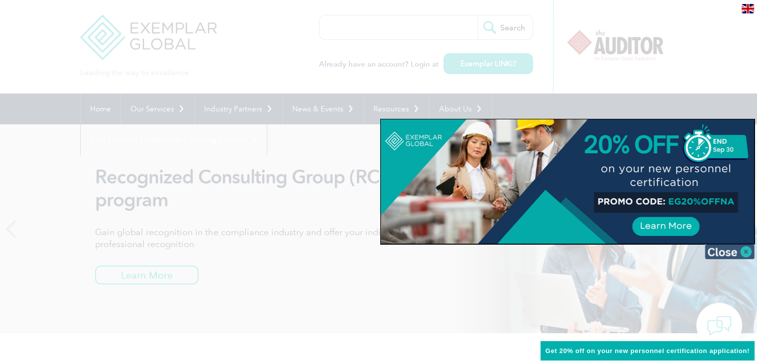
click at [748, 251] on img at bounding box center [730, 251] width 50 height 15
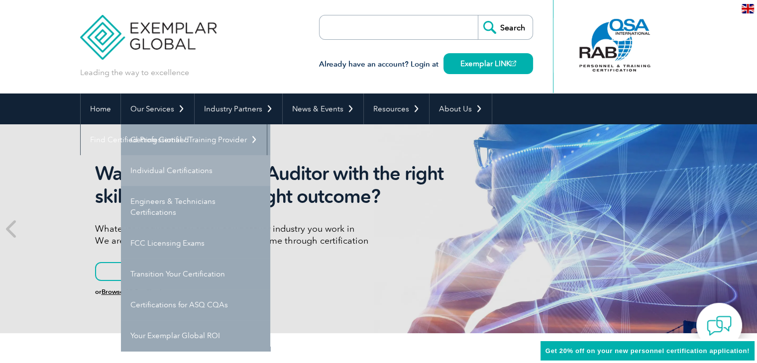
click at [154, 174] on link "Individual Certifications" at bounding box center [195, 170] width 149 height 31
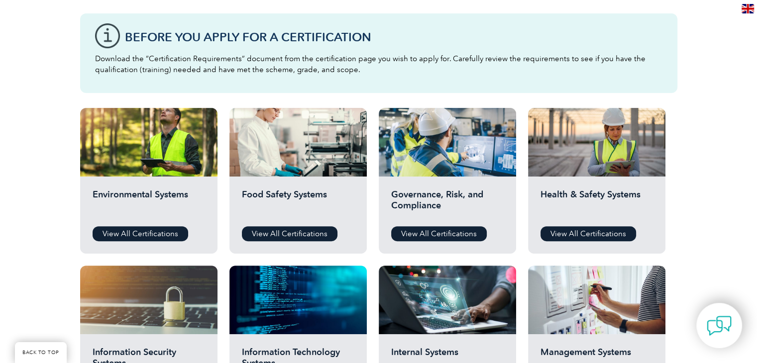
scroll to position [299, 0]
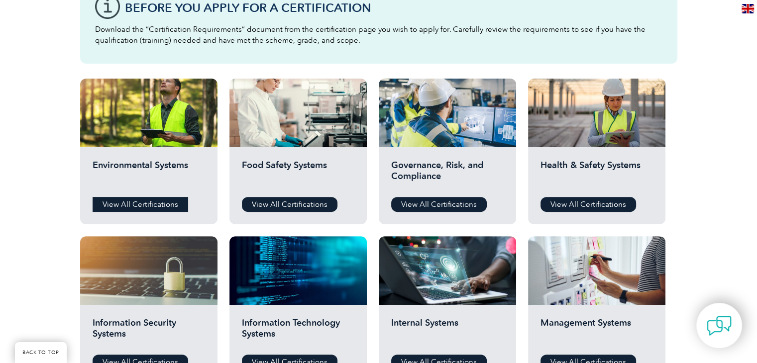
click at [145, 206] on link "View All Certifications" at bounding box center [141, 204] width 96 height 15
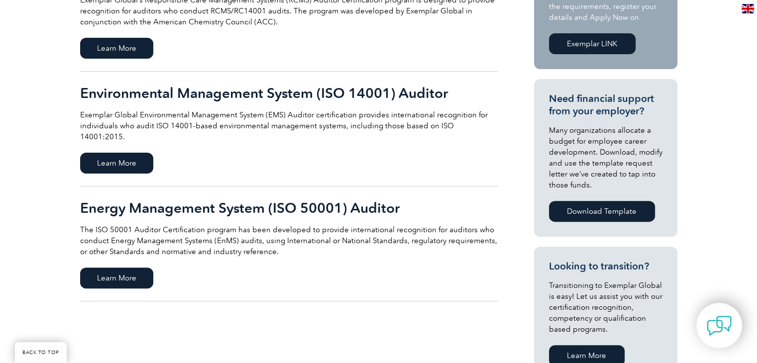
scroll to position [348, 0]
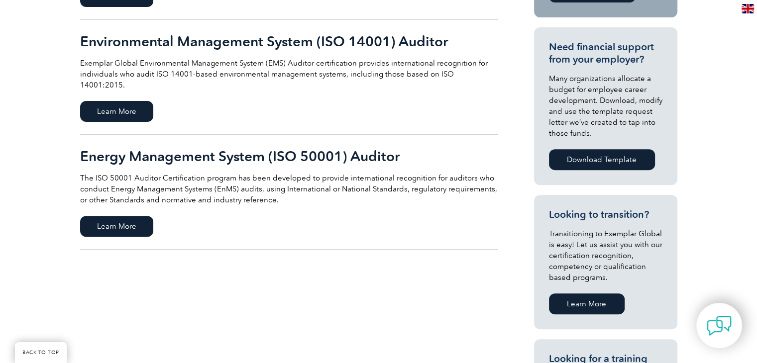
click at [195, 42] on h2 "Environmental Management System (ISO 14001) Auditor" at bounding box center [289, 41] width 418 height 16
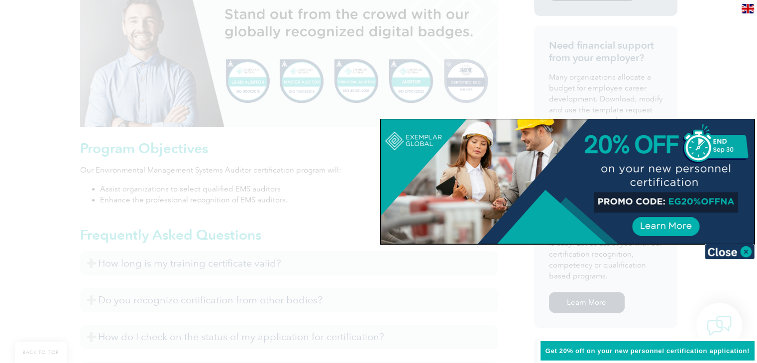
scroll to position [547, 0]
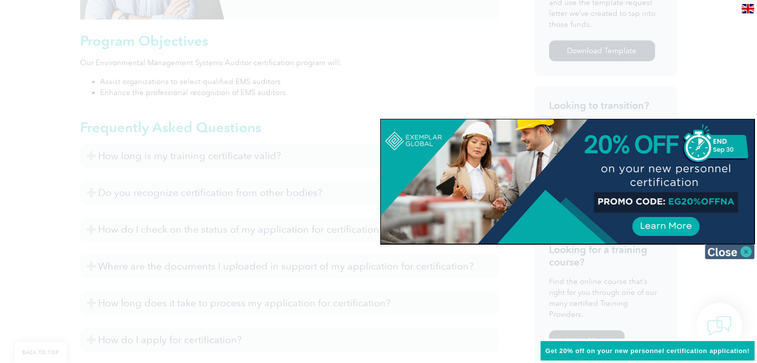
click at [747, 251] on img at bounding box center [730, 251] width 50 height 15
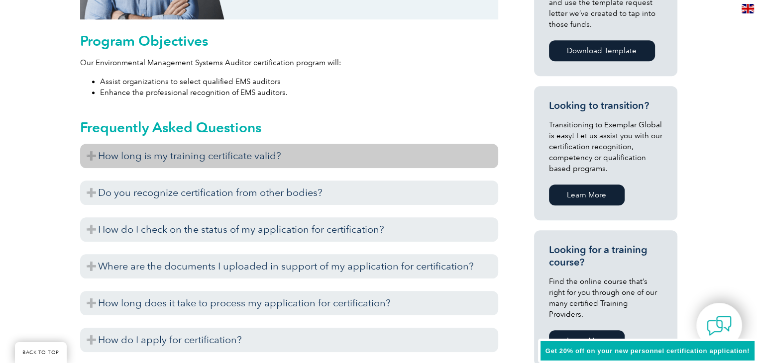
click at [93, 156] on h3 "How long is my training certificate valid?" at bounding box center [289, 156] width 418 height 24
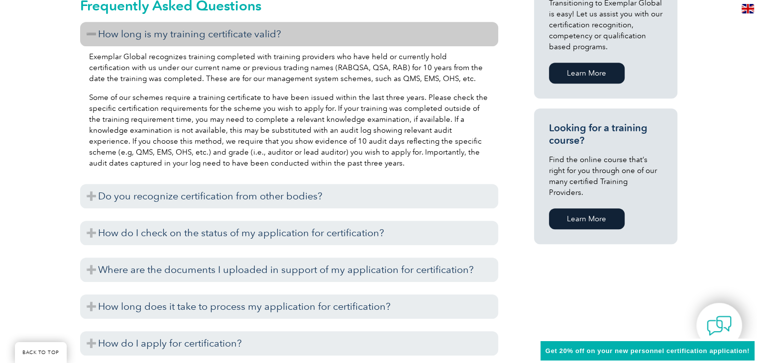
scroll to position [697, 0]
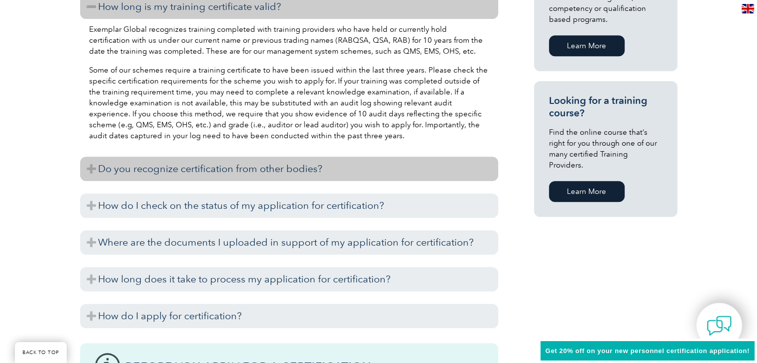
click at [88, 170] on h3 "Do you recognize certification from other bodies?" at bounding box center [289, 169] width 418 height 24
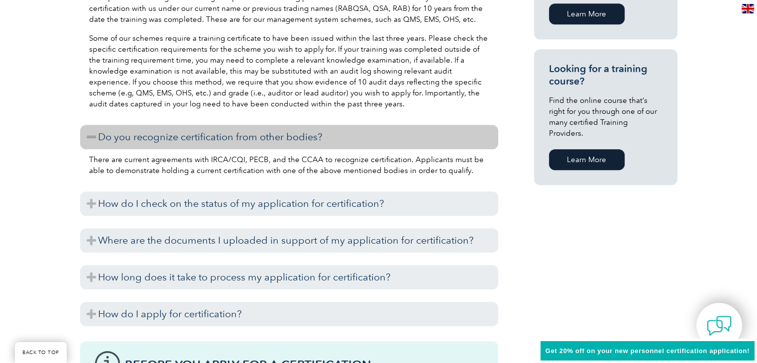
scroll to position [747, 0]
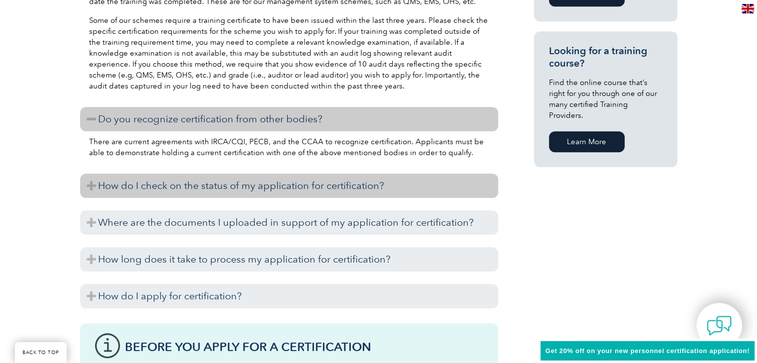
click at [93, 188] on h3 "How do I check on the status of my application for certification?" at bounding box center [289, 186] width 418 height 24
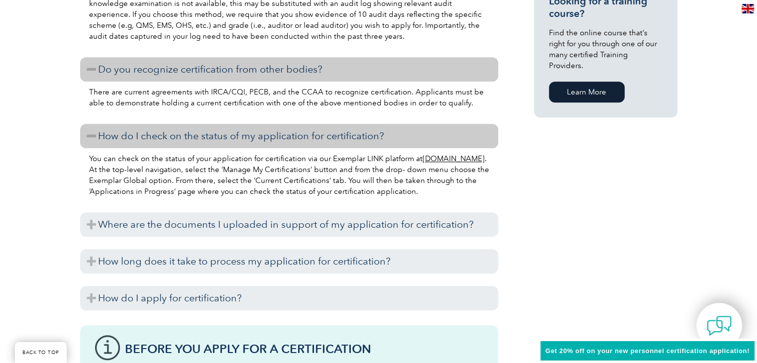
scroll to position [896, 0]
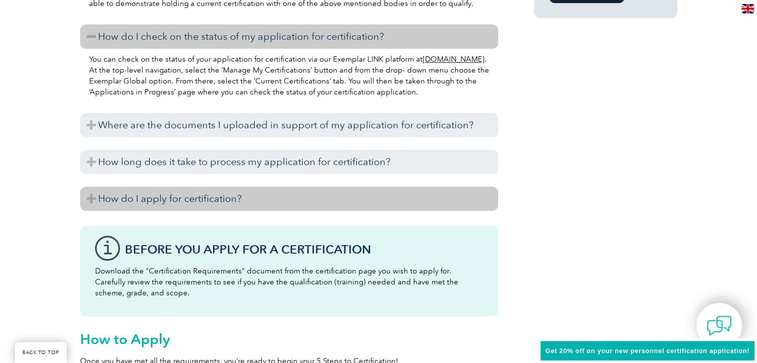
click at [92, 199] on h3 "How do I apply for certification?" at bounding box center [289, 199] width 418 height 24
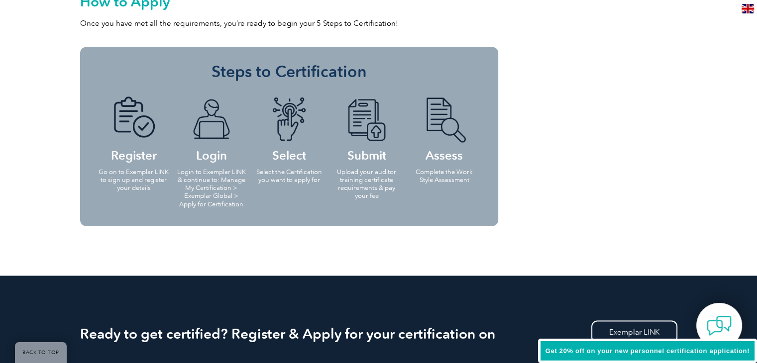
scroll to position [1692, 0]
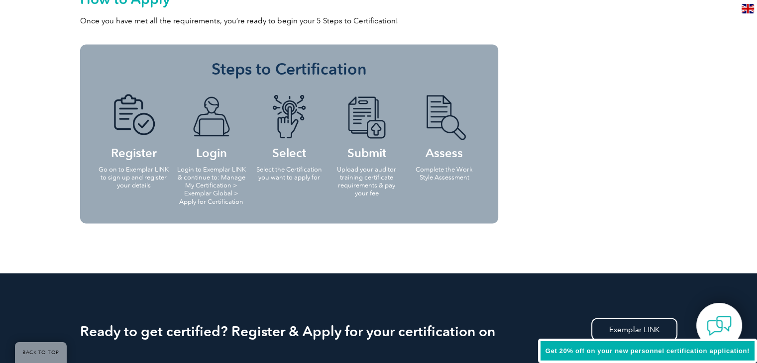
click at [123, 176] on p "Go on to Exemplar LINK to sign up and register your details" at bounding box center [134, 178] width 72 height 24
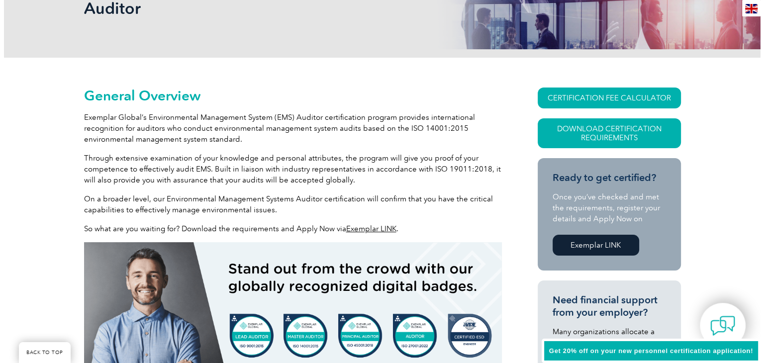
scroll to position [187, 0]
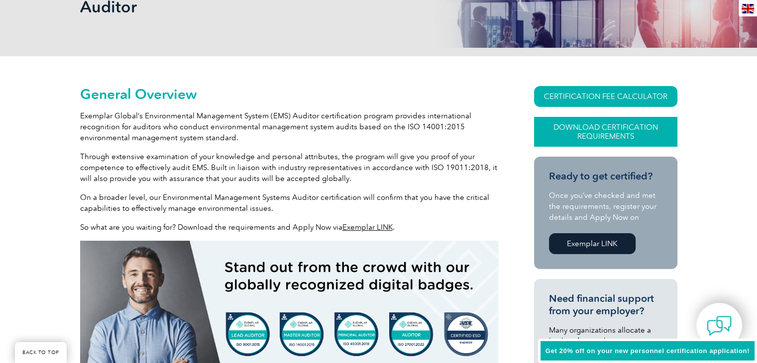
click at [620, 137] on link "Download Certification Requirements" at bounding box center [605, 132] width 143 height 30
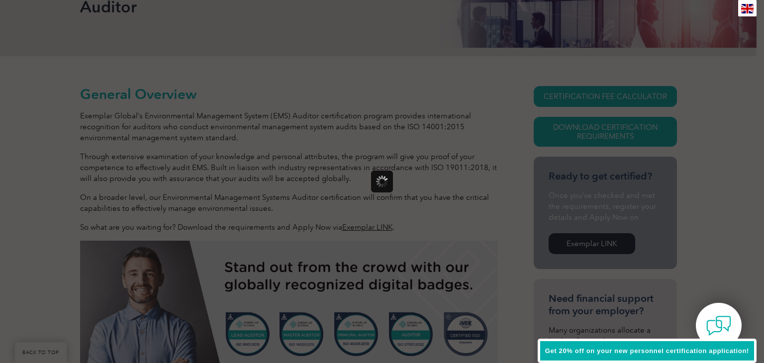
scroll to position [0, 0]
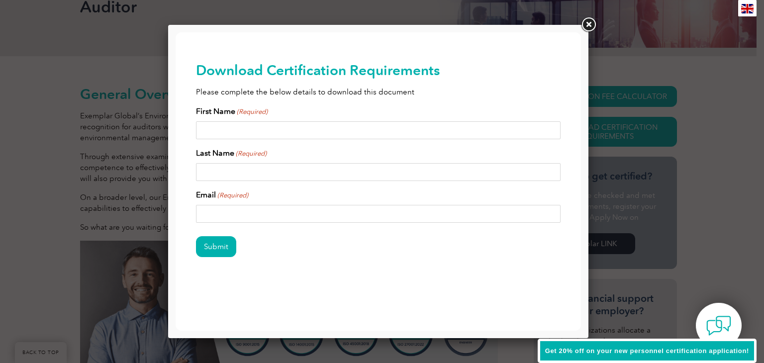
click at [342, 129] on input "First Name (Required)" at bounding box center [378, 130] width 365 height 18
type input "SAMEER"
type input "ZEHGIR"
type input "sameerzehgeer@gmail.com"
click at [220, 248] on input "Submit" at bounding box center [216, 246] width 40 height 21
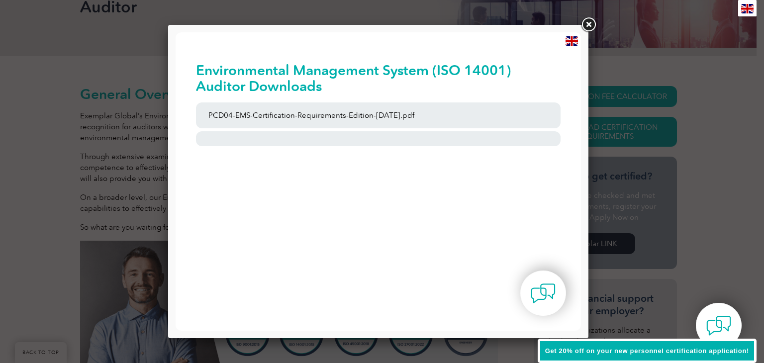
click at [590, 24] on link at bounding box center [589, 25] width 18 height 18
